Goal: Check status: Check status

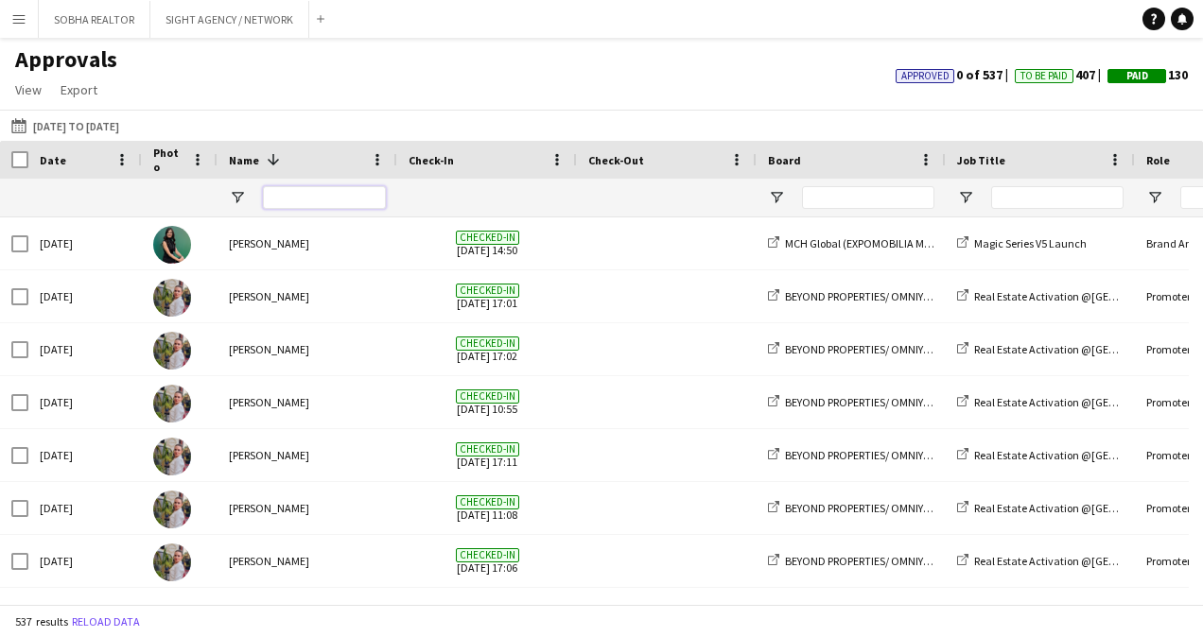
click at [280, 197] on input "Name Filter Input" at bounding box center [324, 197] width 123 height 23
click at [332, 183] on div at bounding box center [324, 198] width 123 height 38
click at [312, 200] on input "Name Filter Input" at bounding box center [324, 197] width 123 height 23
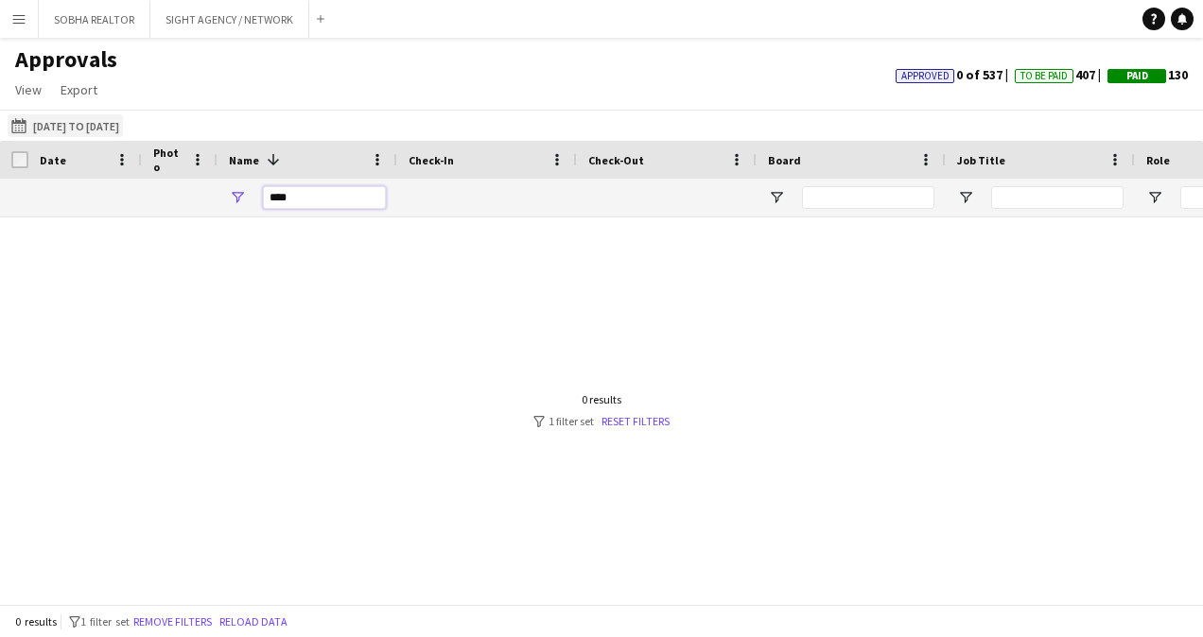
type input "****"
click at [80, 127] on button "[DATE] to [DATE] [DATE] to [DATE]" at bounding box center [65, 125] width 115 height 23
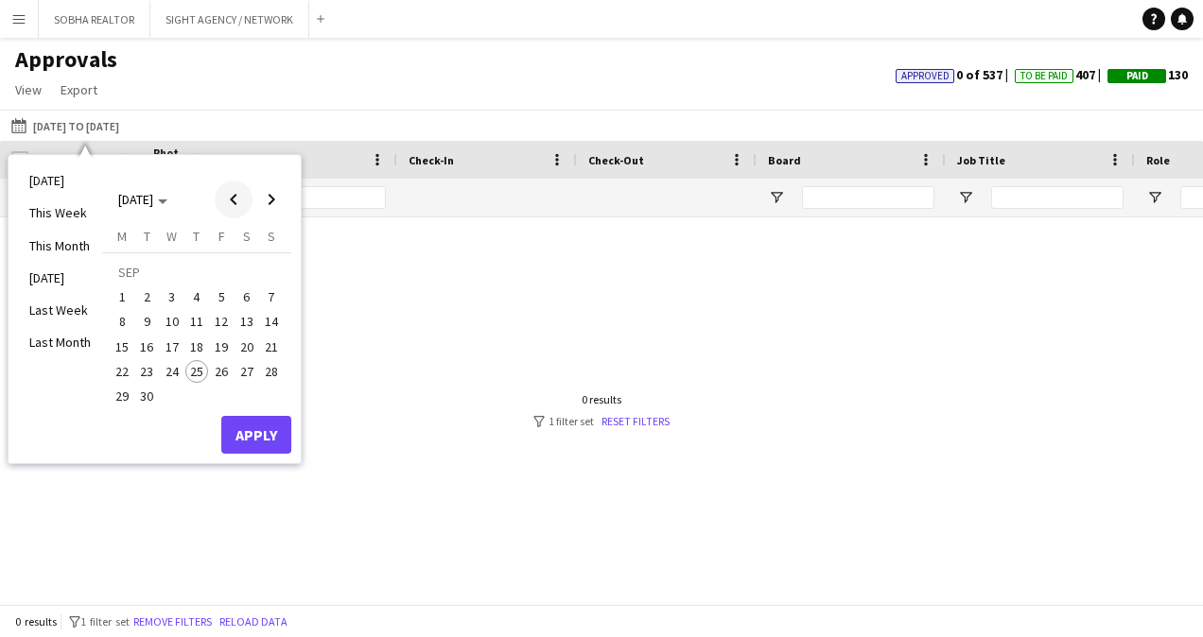
click at [231, 206] on span "Previous month" at bounding box center [234, 200] width 38 height 38
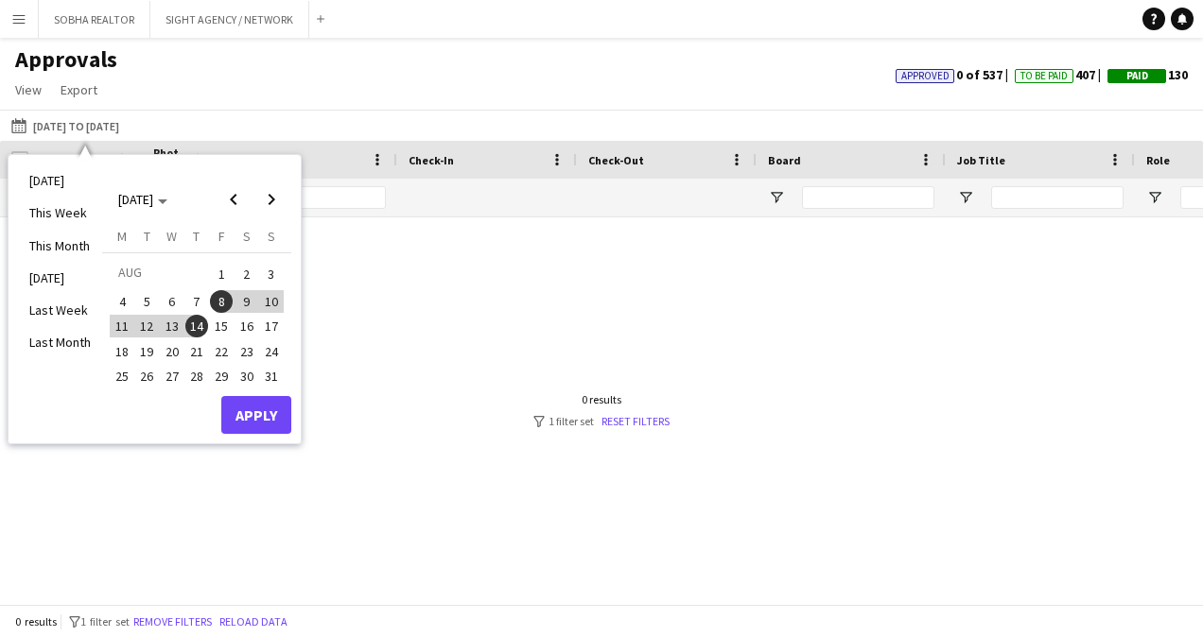
click at [221, 323] on span "15" at bounding box center [221, 326] width 23 height 23
click at [197, 351] on span "21" at bounding box center [196, 351] width 23 height 23
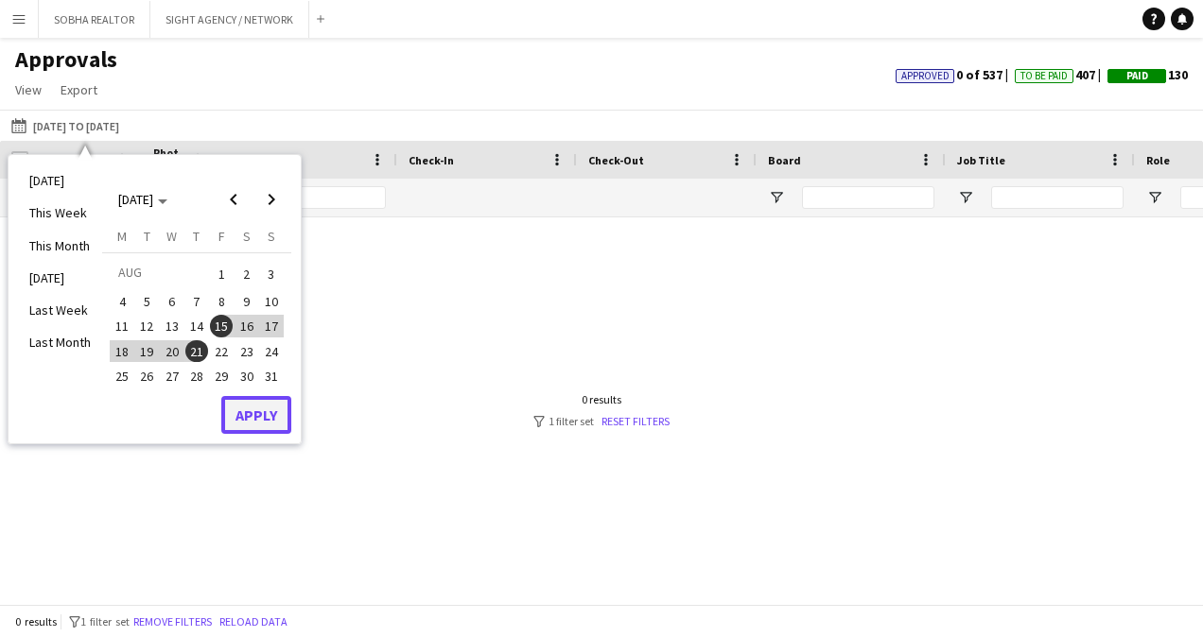
click at [246, 408] on button "Apply" at bounding box center [256, 415] width 70 height 38
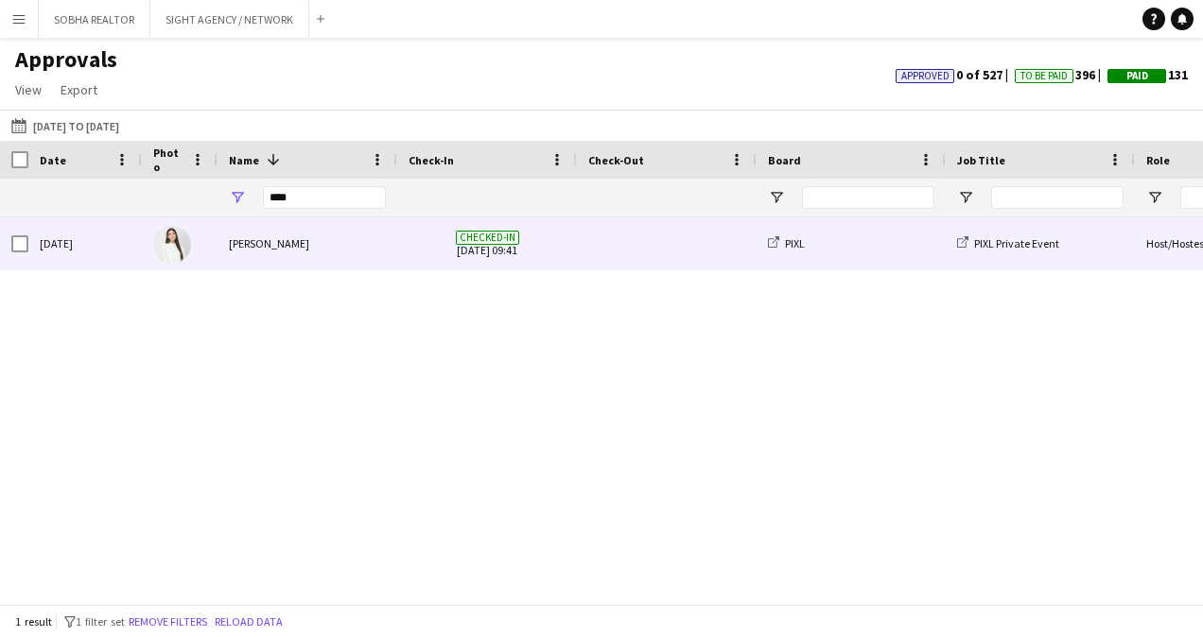
click at [426, 248] on span "Checked-in [DATE] 09:41" at bounding box center [486, 243] width 157 height 52
